Goal: Transaction & Acquisition: Purchase product/service

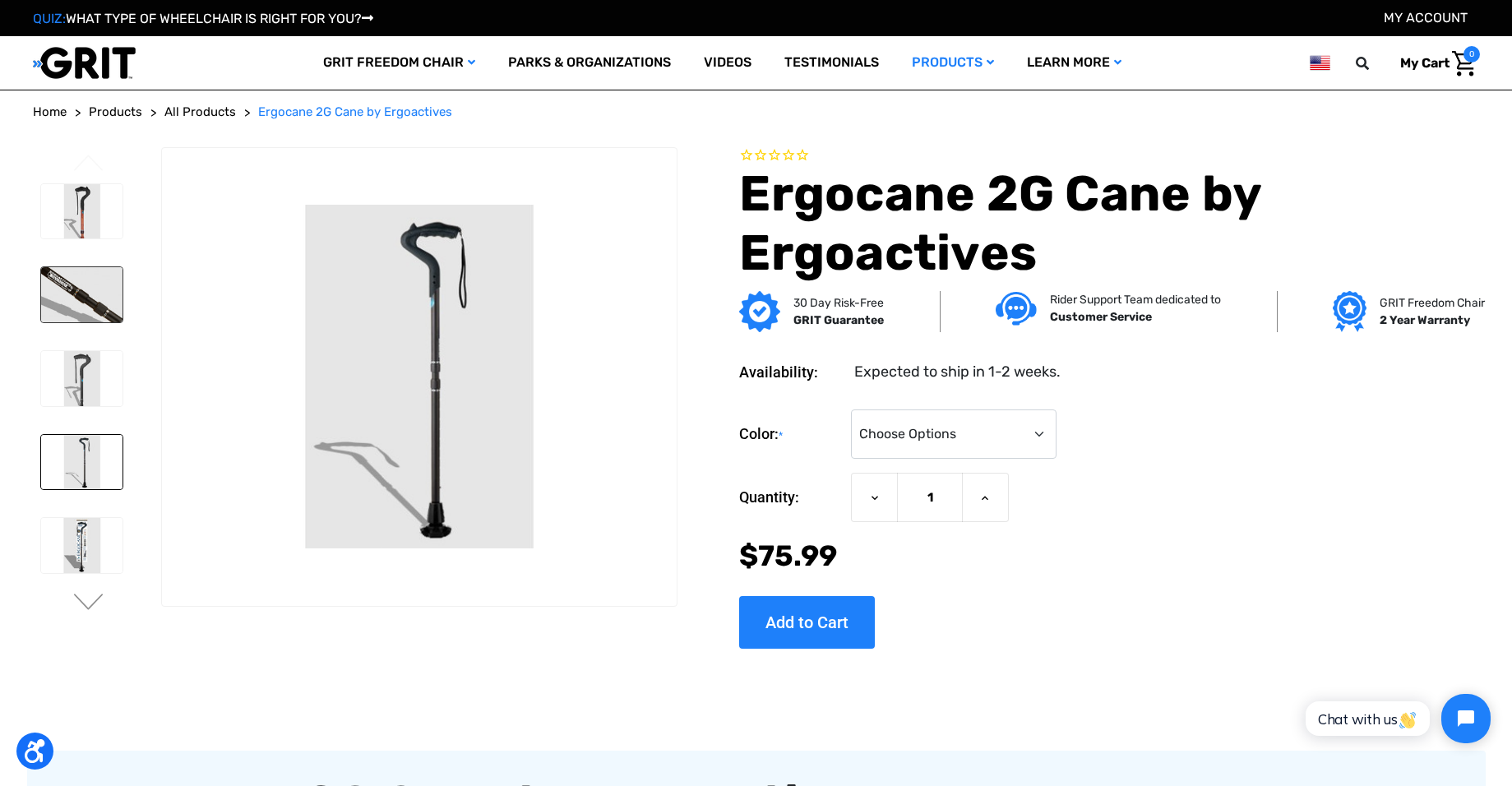
click at [83, 322] on img at bounding box center [82, 294] width 82 height 55
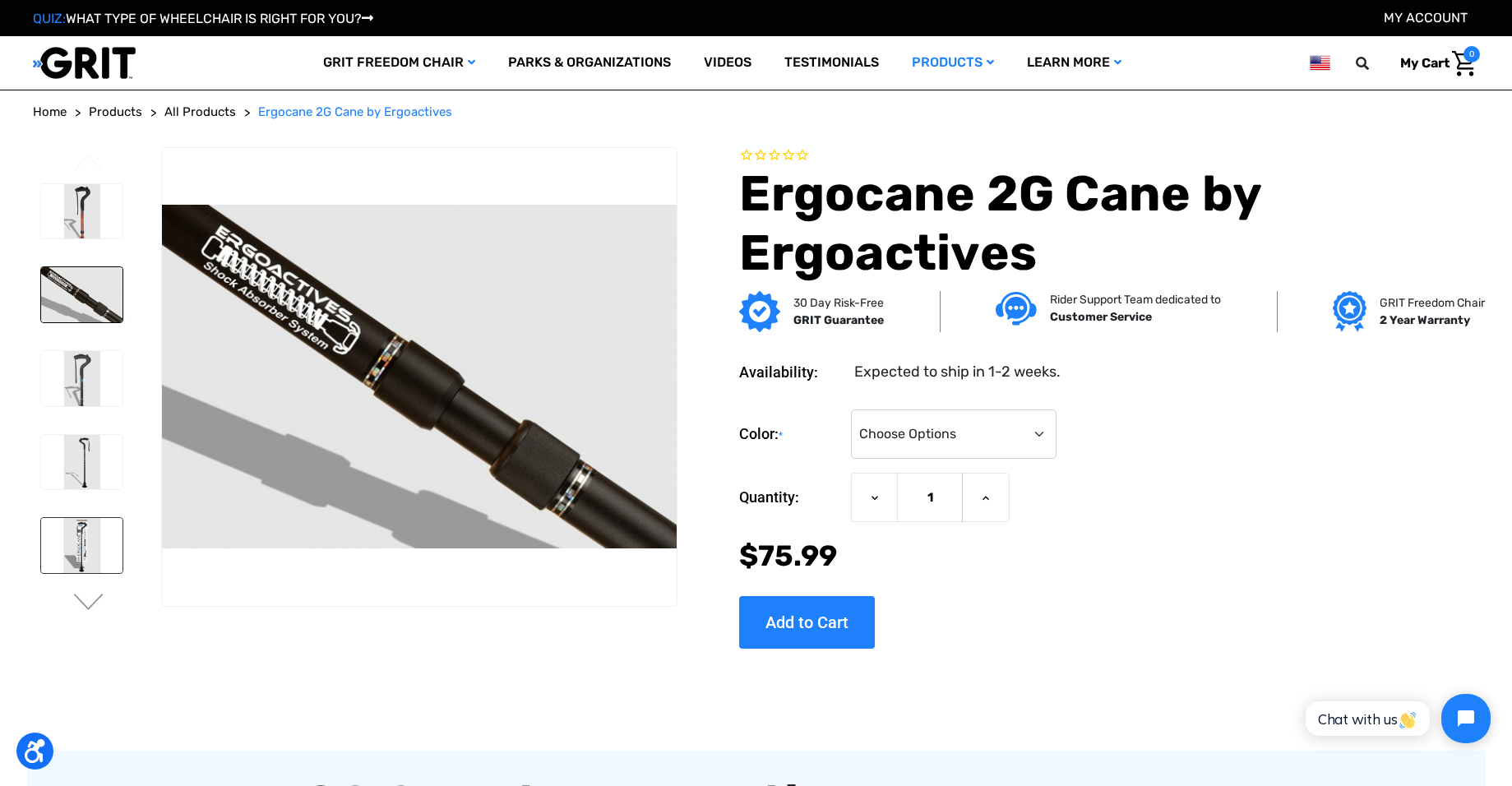
click at [91, 542] on img at bounding box center [82, 545] width 82 height 55
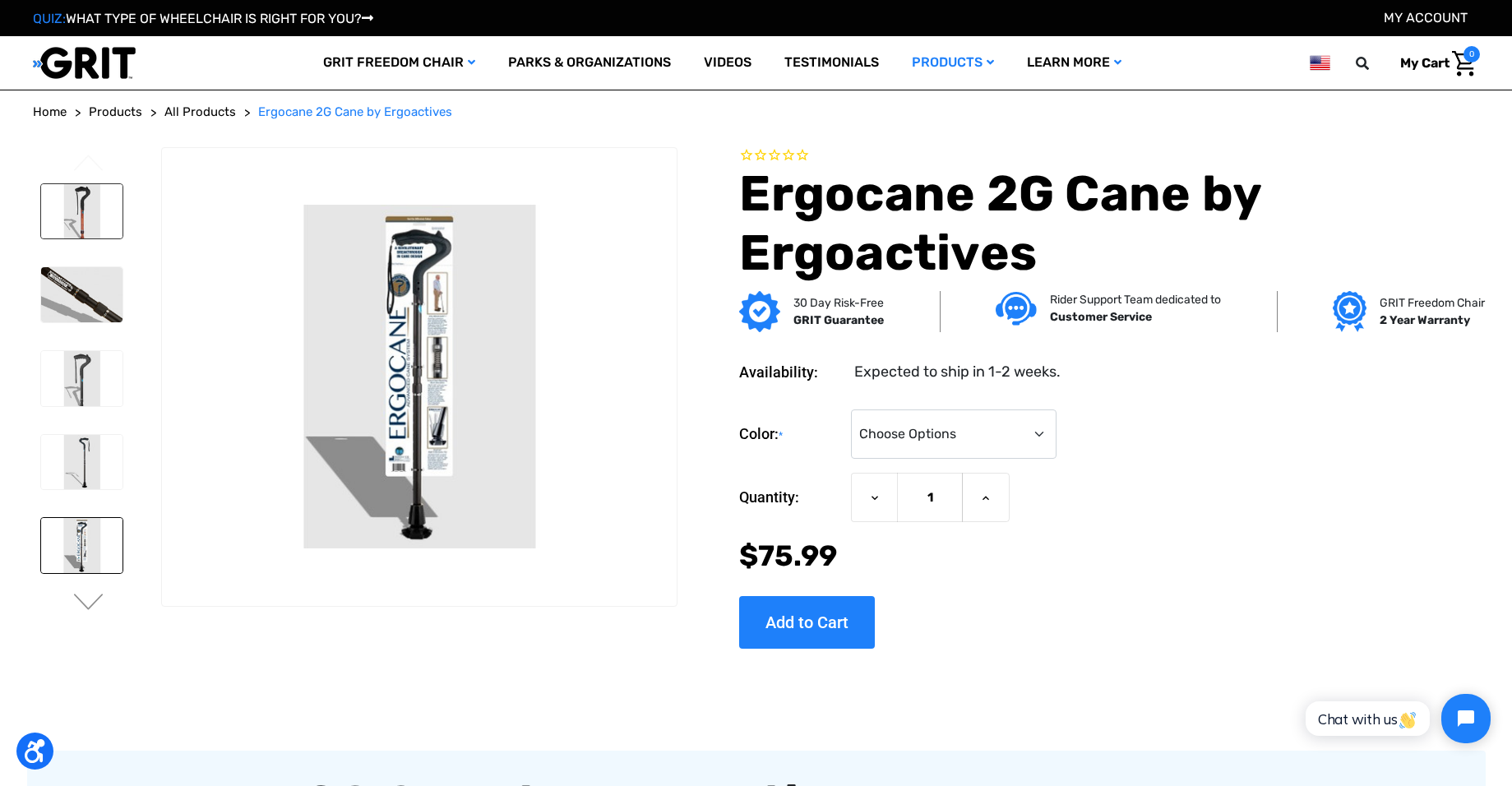
click at [78, 217] on img at bounding box center [82, 212] width 82 height 55
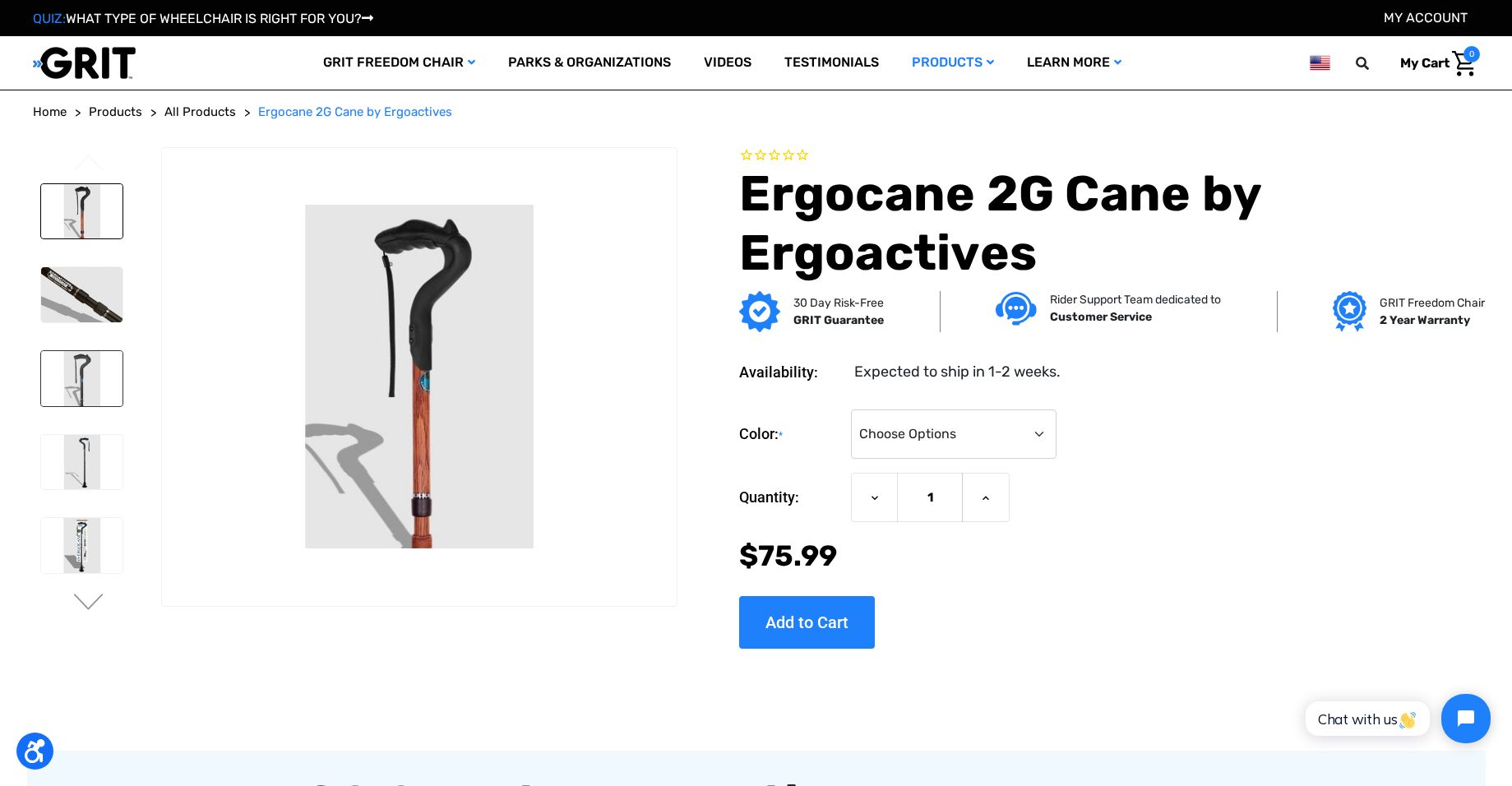
click at [97, 374] on img at bounding box center [82, 379] width 82 height 55
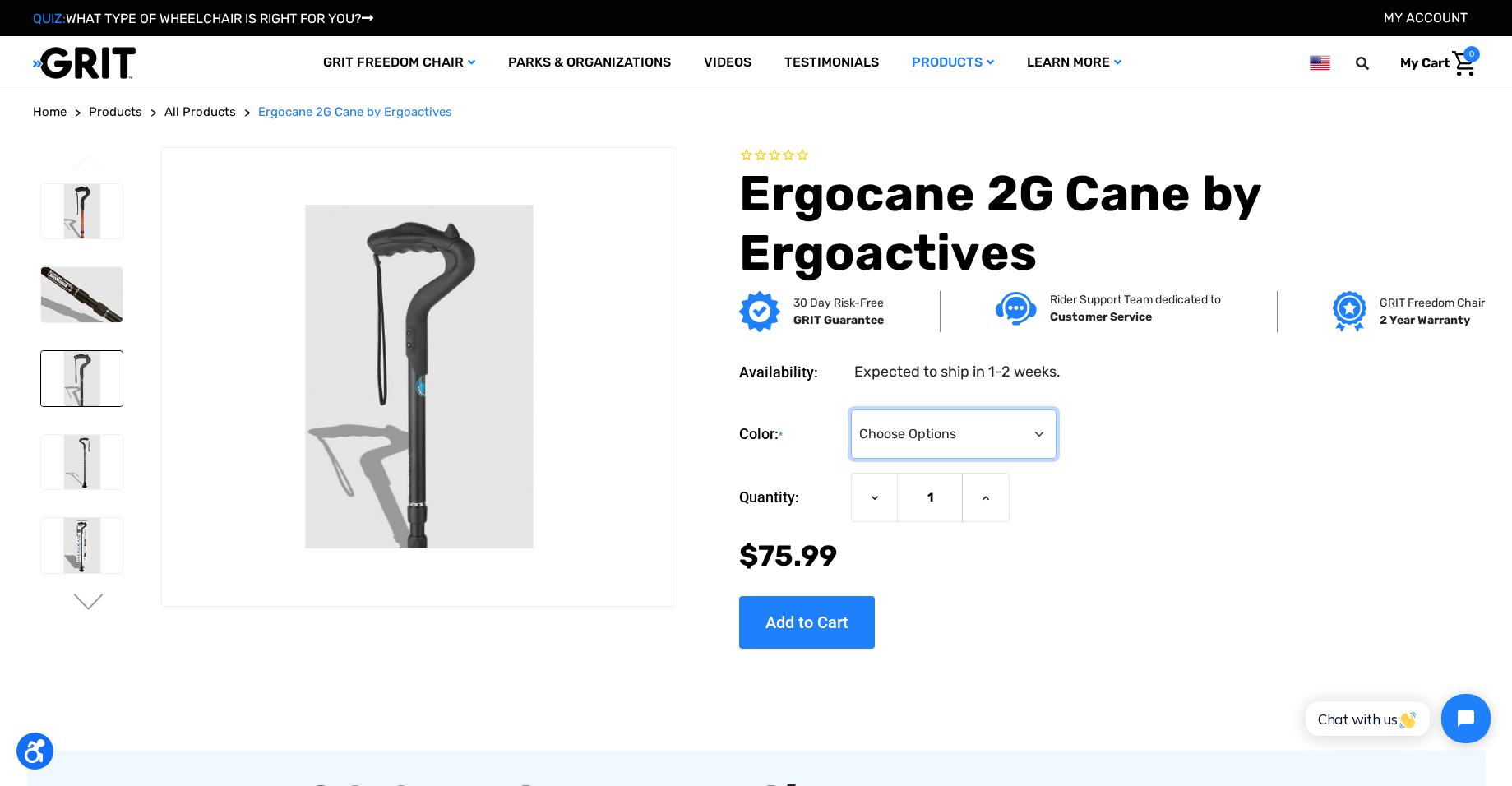
click at [987, 434] on select "Choose Options Black Wood Carbon Checkered" at bounding box center [953, 434] width 206 height 50
click at [852, 409] on select "Choose Options Black Wood Carbon Checkered" at bounding box center [953, 434] width 206 height 50
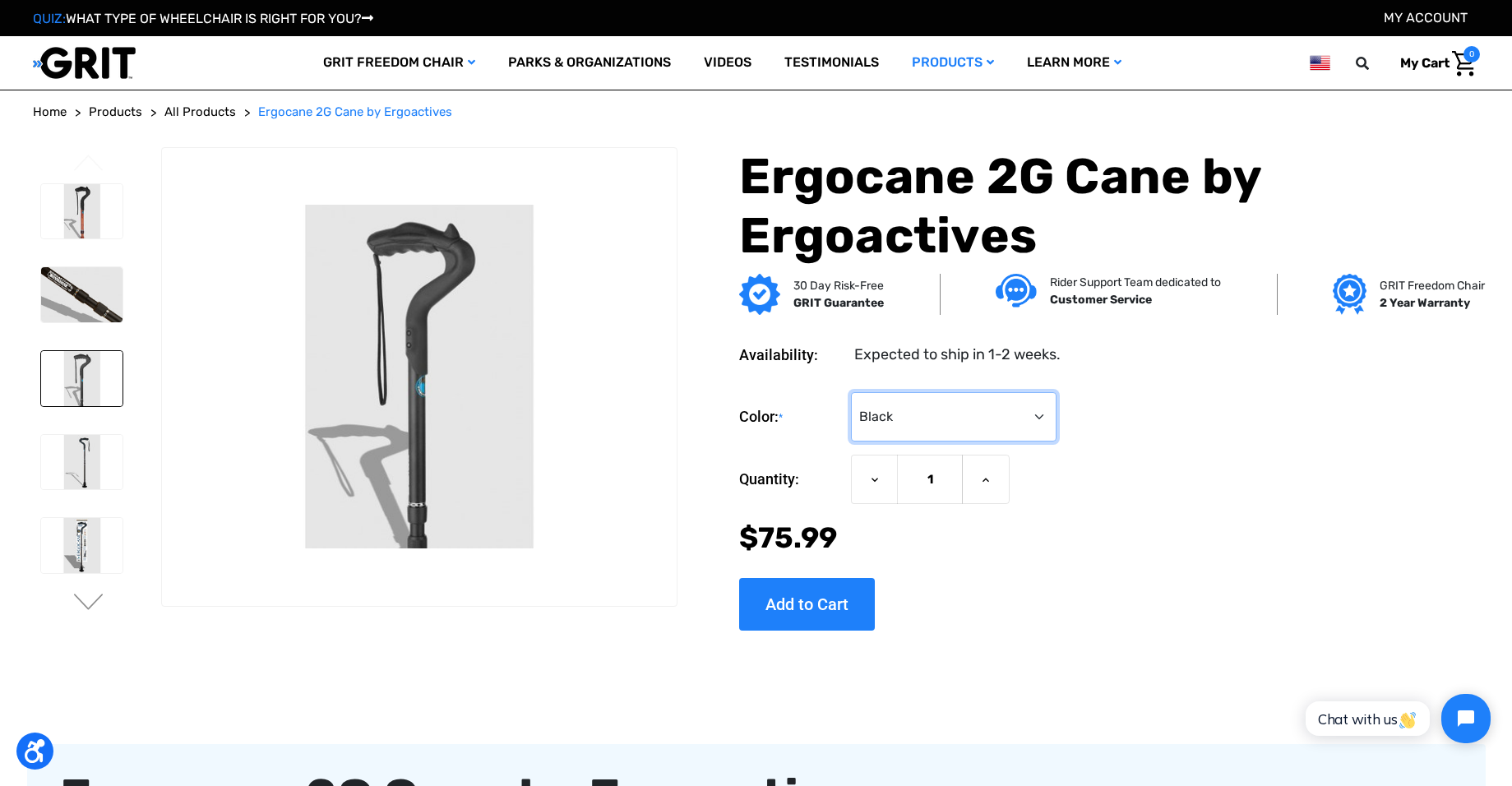
drag, startPoint x: 925, startPoint y: 430, endPoint x: 925, endPoint y: 444, distance: 14.0
click at [925, 430] on select "Choose Options Black Wood Carbon Checkered" at bounding box center [953, 417] width 206 height 50
click at [852, 393] on select "Choose Options Black Wood Carbon Checkered" at bounding box center [953, 417] width 206 height 50
click at [933, 428] on select "Choose Options Black Wood Carbon Checkered" at bounding box center [953, 417] width 206 height 50
select select "574"
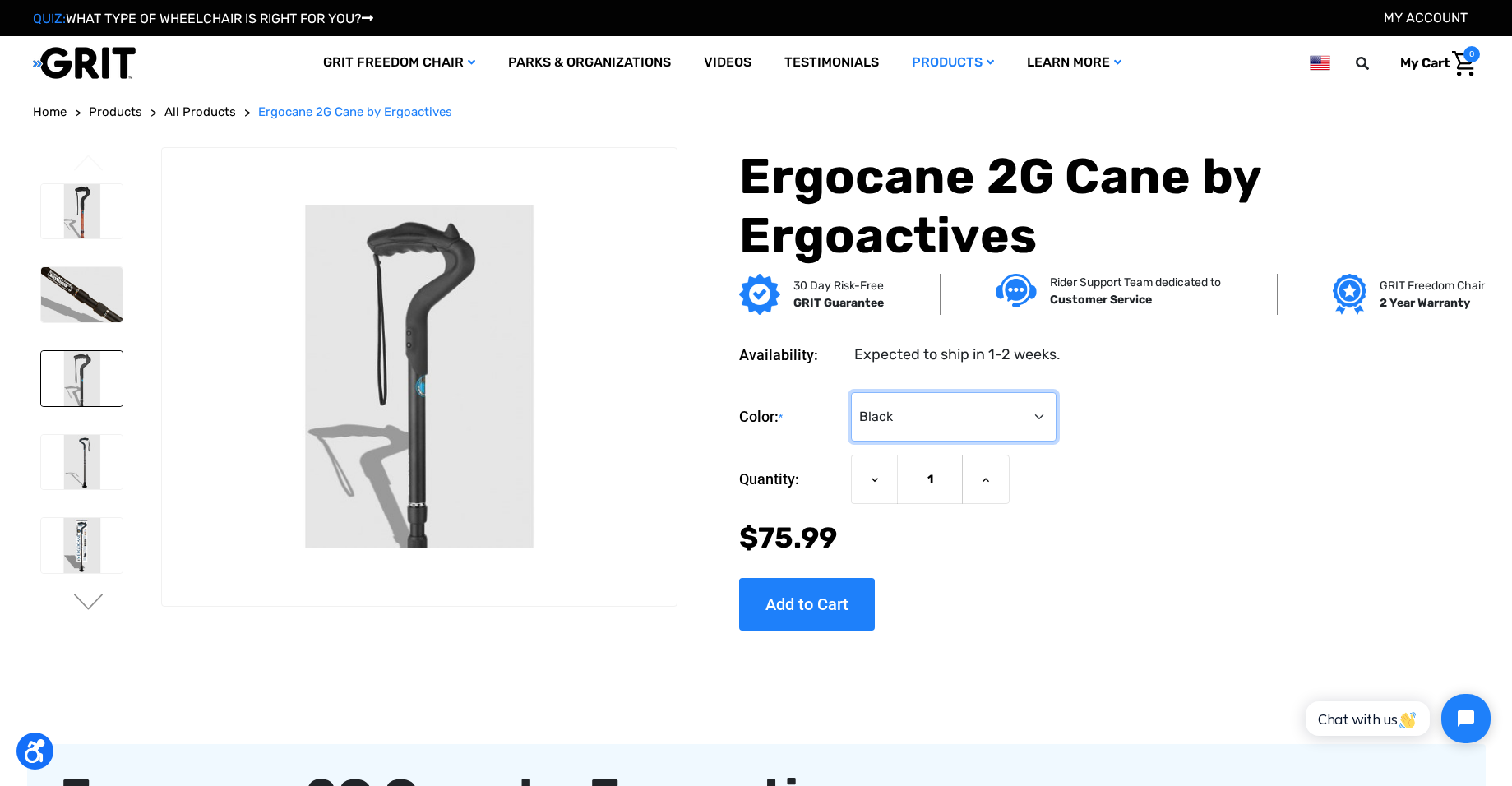
click at [852, 393] on select "Choose Options Black Wood Carbon Checkered" at bounding box center [953, 417] width 206 height 50
click at [90, 554] on img at bounding box center [82, 545] width 82 height 55
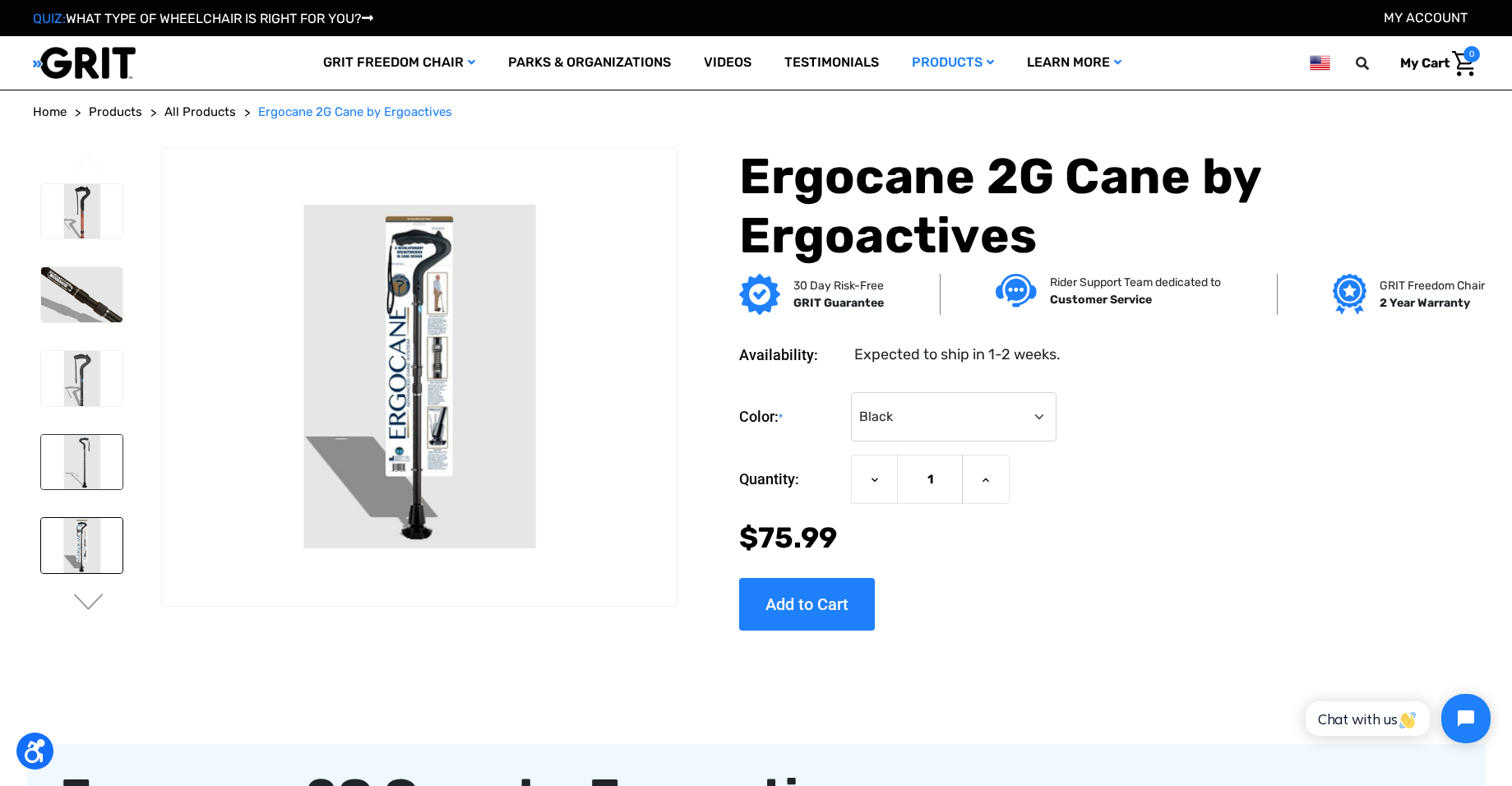
click at [96, 473] on img at bounding box center [82, 462] width 82 height 55
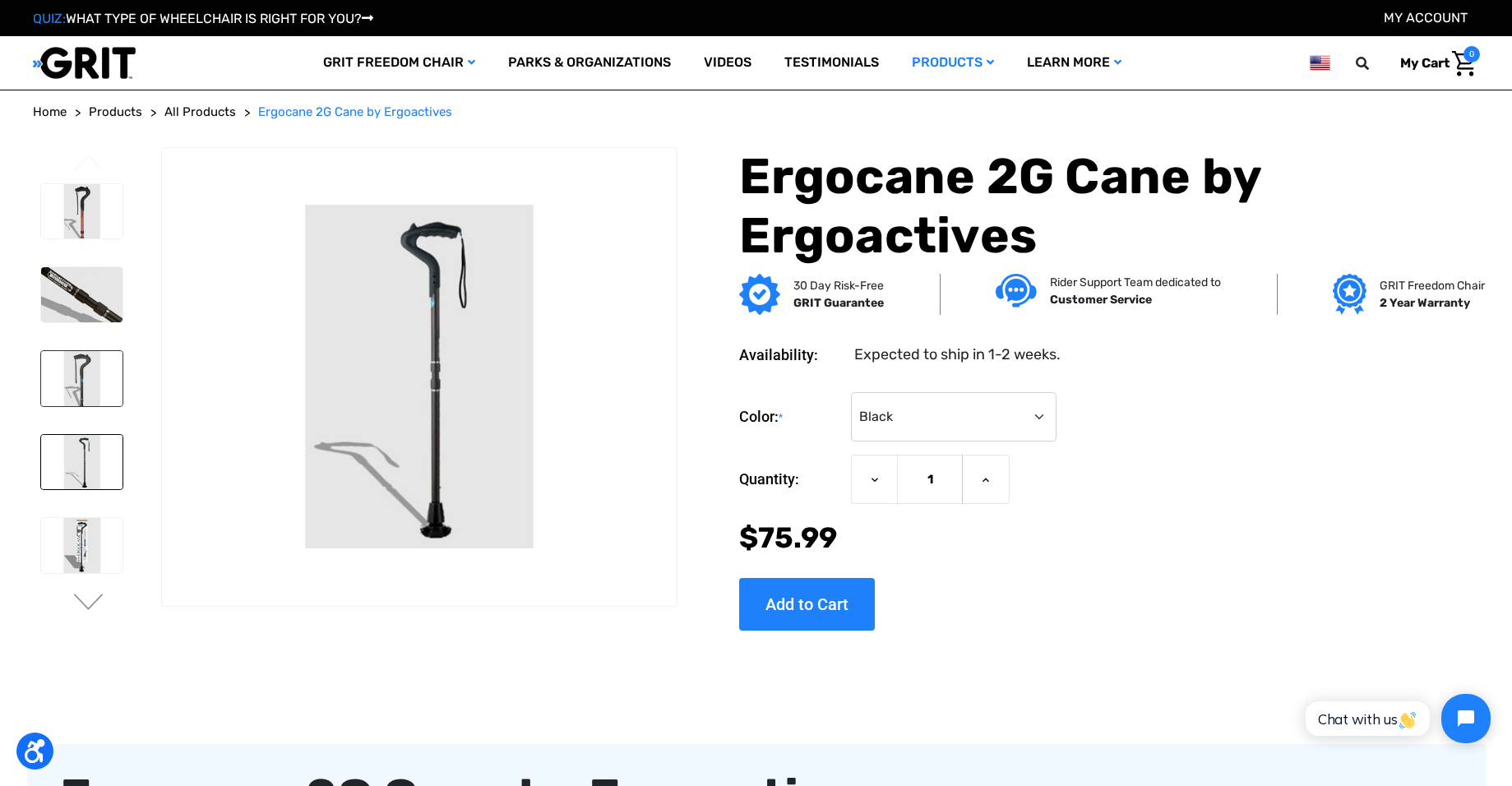
click at [112, 393] on img at bounding box center [82, 379] width 82 height 55
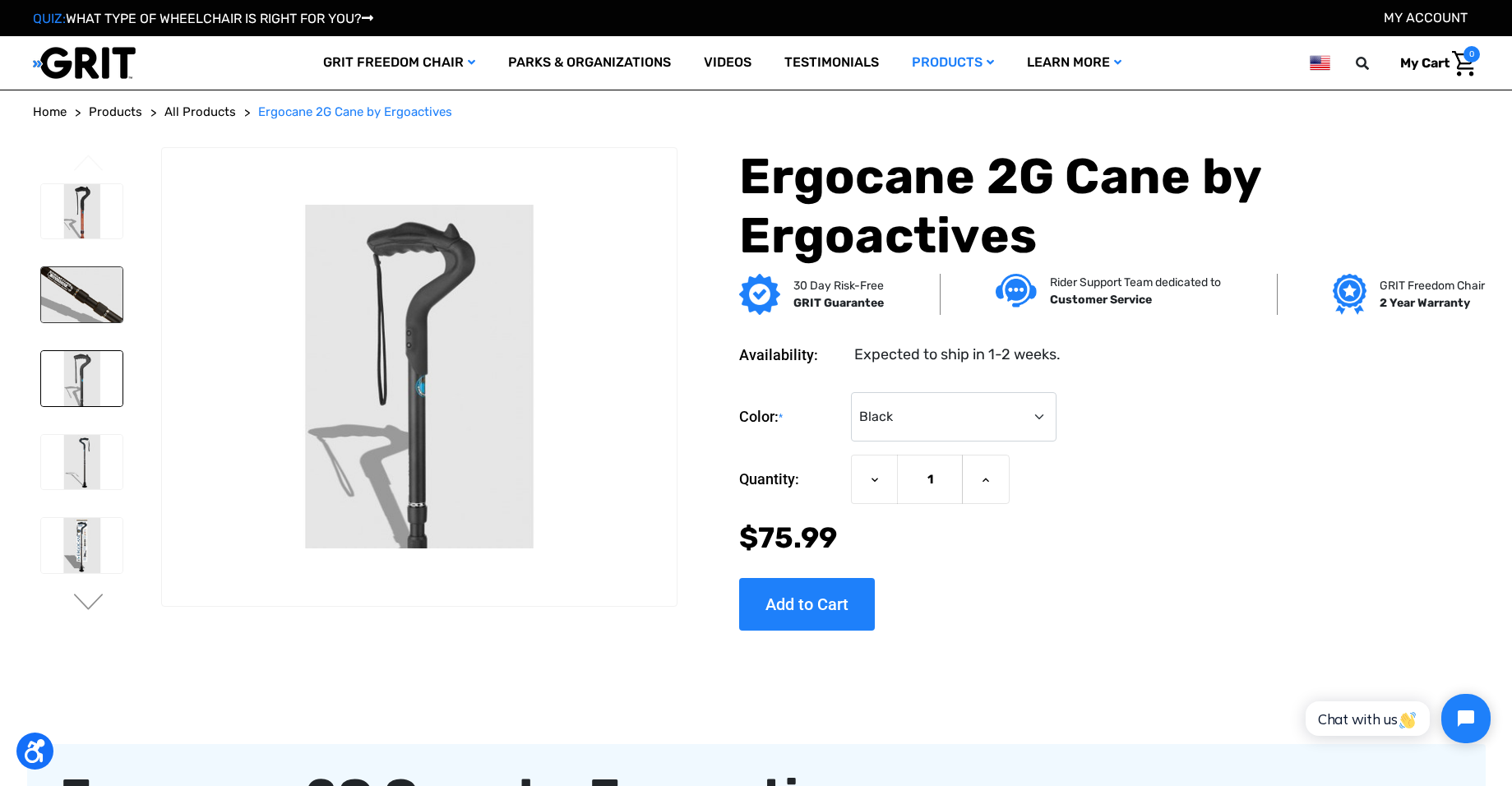
click at [78, 295] on img at bounding box center [82, 294] width 82 height 55
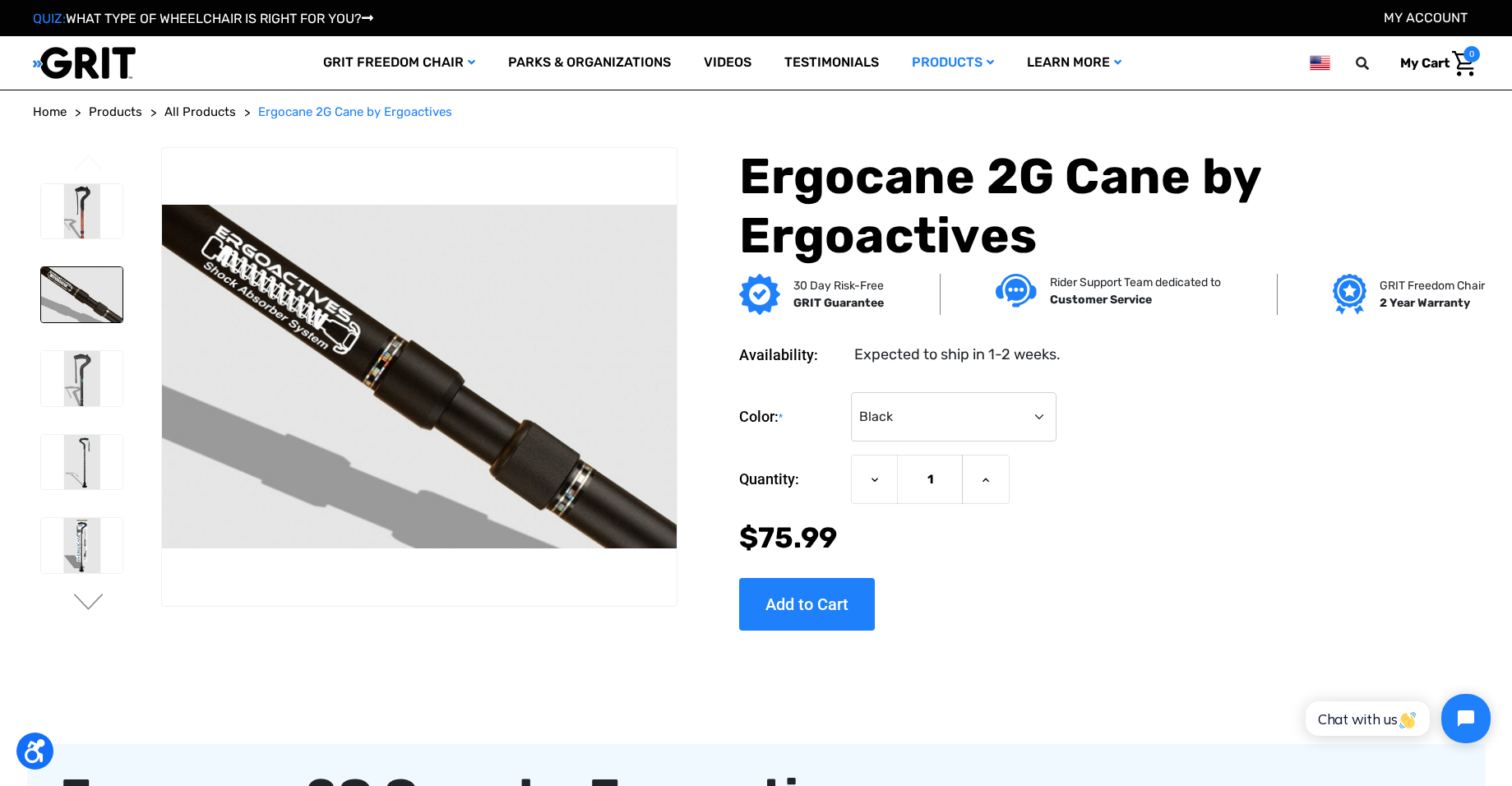
click at [93, 412] on li at bounding box center [81, 379] width 97 height 72
click at [104, 474] on img at bounding box center [82, 462] width 82 height 55
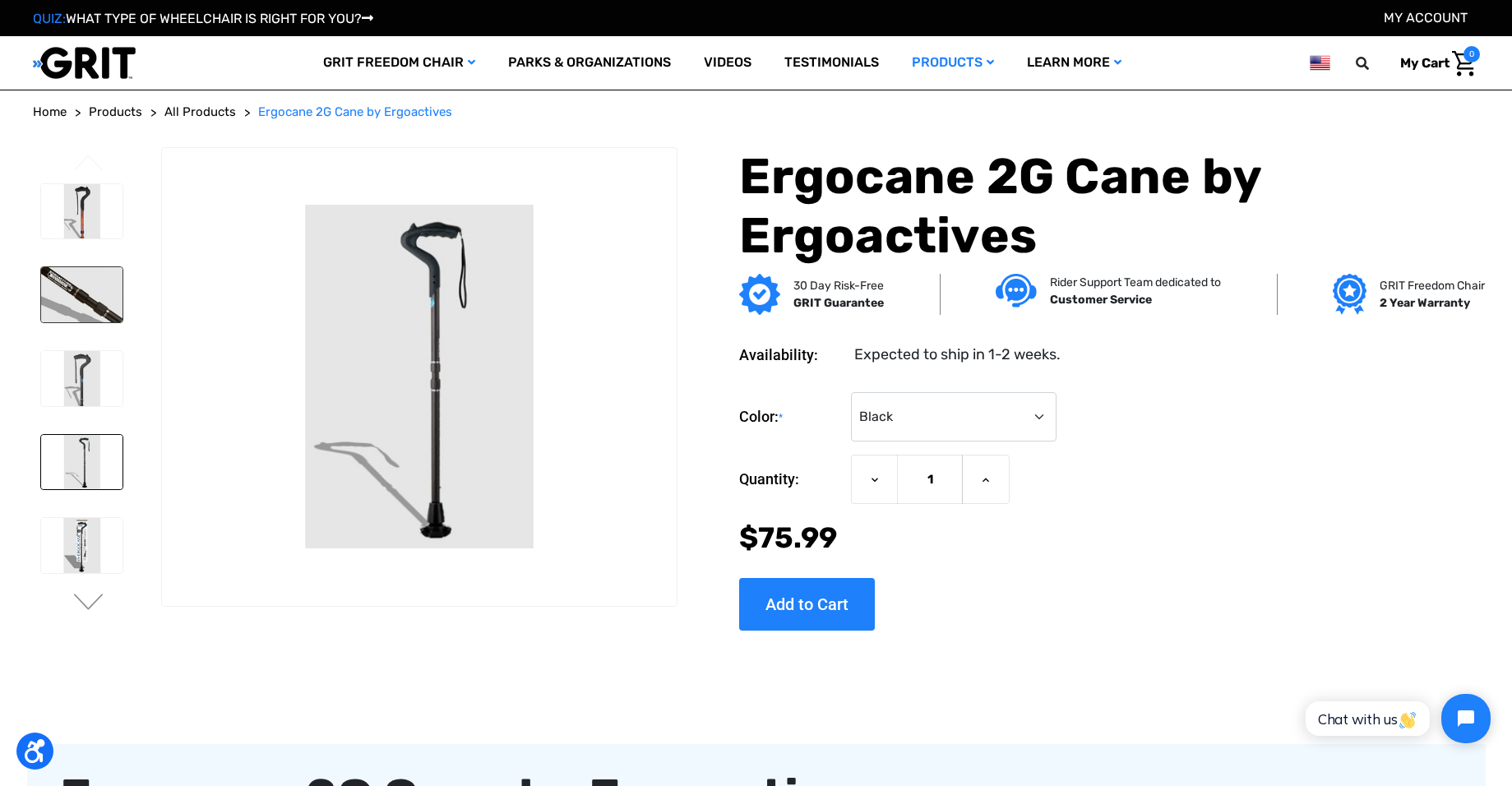
click at [110, 303] on img at bounding box center [82, 294] width 82 height 55
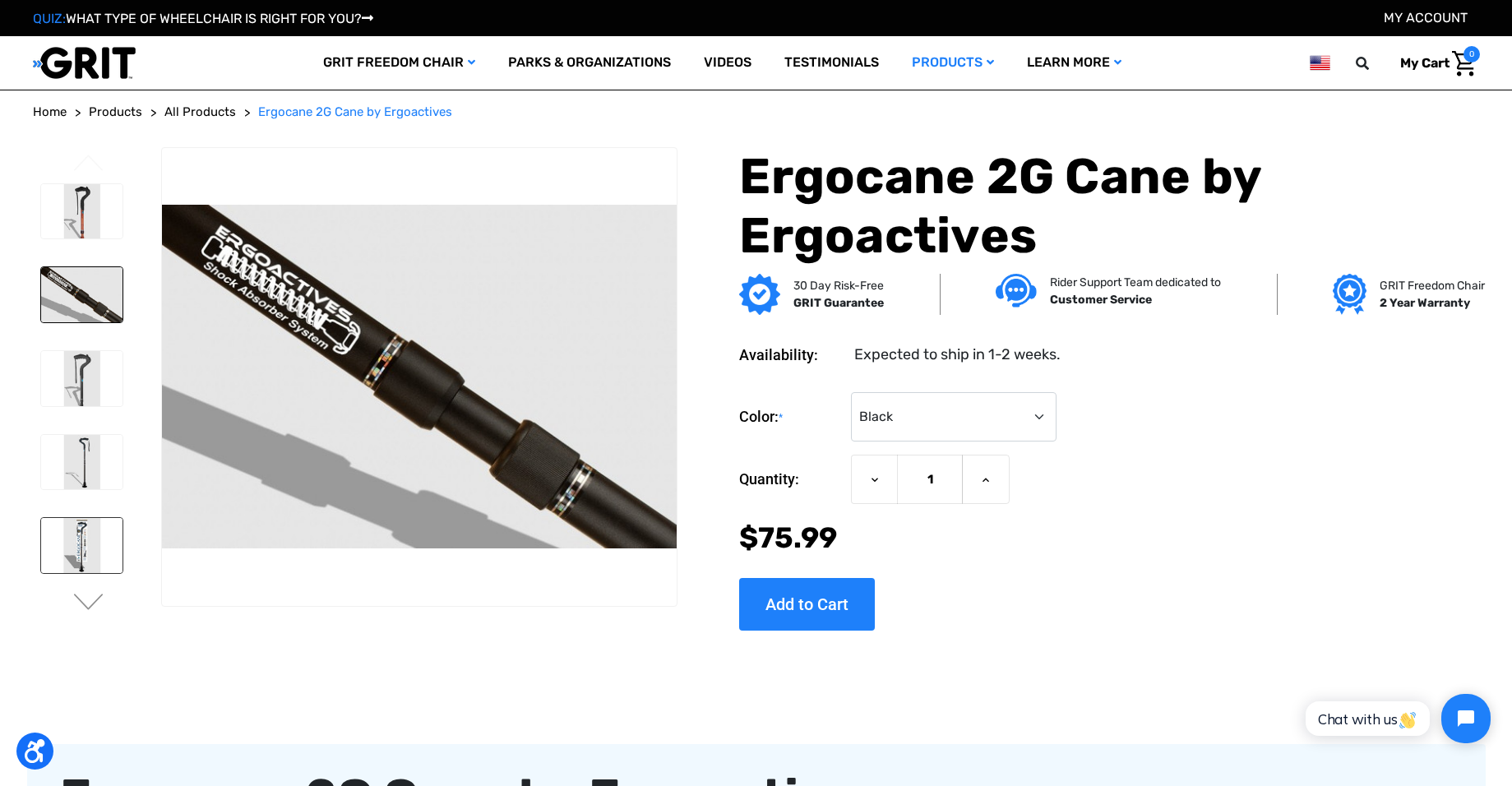
click at [83, 550] on img at bounding box center [82, 545] width 82 height 55
